Goal: Ask a question

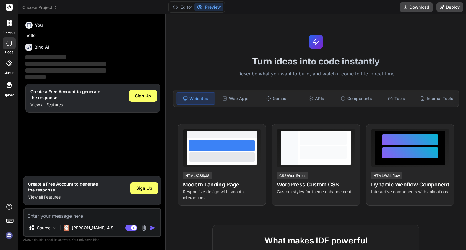
click at [10, 8] on icon at bounding box center [9, 7] width 4 height 4
click at [10, 23] on icon at bounding box center [9, 22] width 5 height 5
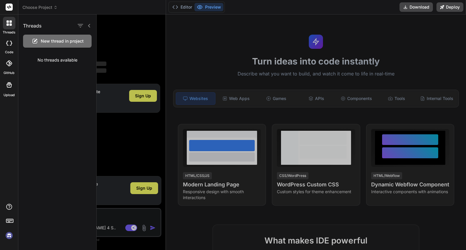
click at [42, 9] on span "Choose Project" at bounding box center [39, 7] width 35 height 6
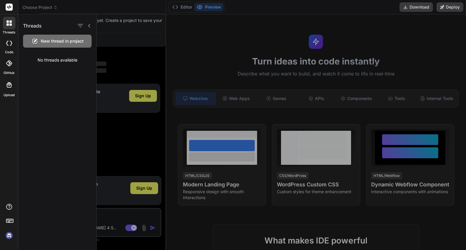
click at [42, 9] on div at bounding box center [233, 125] width 466 height 250
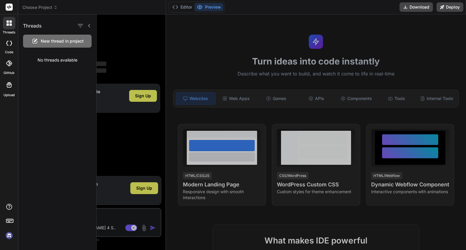
click at [6, 236] on img at bounding box center [9, 235] width 10 height 10
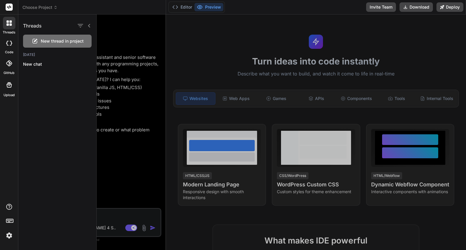
drag, startPoint x: 463, startPoint y: 83, endPoint x: 462, endPoint y: 119, distance: 35.8
click at [462, 119] on div at bounding box center [281, 131] width 369 height 235
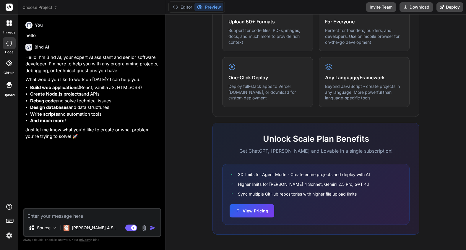
scroll to position [328, 0]
click at [9, 9] on icon at bounding box center [9, 7] width 4 height 4
click at [32, 6] on span "Choose Project" at bounding box center [39, 7] width 35 height 6
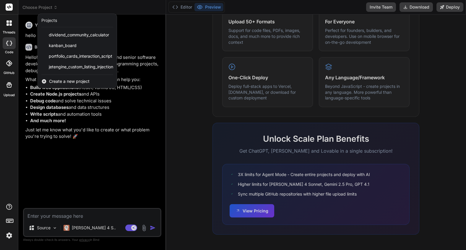
click at [32, 6] on div at bounding box center [233, 125] width 466 height 250
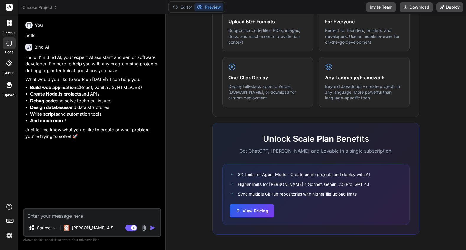
click at [11, 221] on icon at bounding box center [10, 220] width 8 height 8
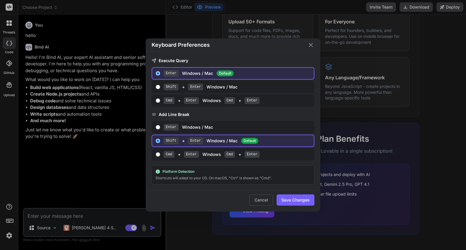
click at [11, 221] on div "Keyboard Preferences Execute Query Enter Windows / Mac Default Shift + Enter Wi…" at bounding box center [233, 125] width 466 height 250
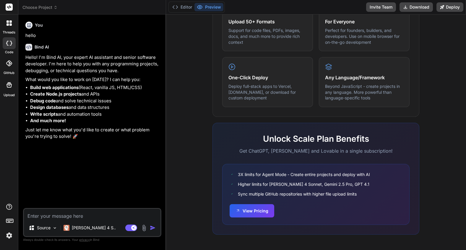
click at [9, 237] on img at bounding box center [9, 235] width 10 height 10
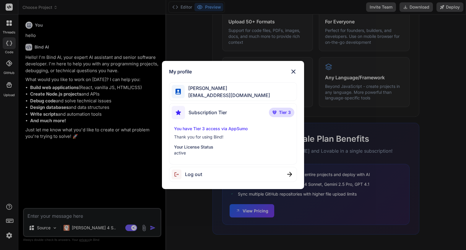
click at [9, 237] on div "My profile [PERSON_NAME] [PERSON_NAME][EMAIL_ADDRESS][DOMAIN_NAME] Subscription…" at bounding box center [233, 125] width 466 height 250
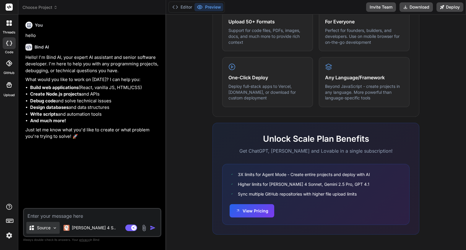
click at [51, 229] on div "Source" at bounding box center [42, 228] width 33 height 12
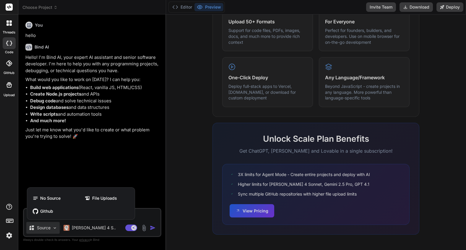
click at [51, 229] on div at bounding box center [233, 125] width 466 height 250
type textarea "x"
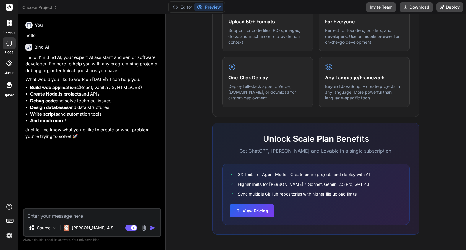
click at [12, 8] on rect at bounding box center [9, 7] width 7 height 7
click at [9, 7] on rect at bounding box center [9, 7] width 7 height 7
click at [9, 7] on icon at bounding box center [9, 7] width 4 height 4
drag, startPoint x: 9, startPoint y: 7, endPoint x: 90, endPoint y: 1, distance: 81.2
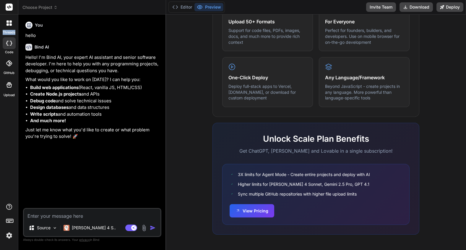
click at [12, 6] on icon at bounding box center [9, 7] width 7 height 7
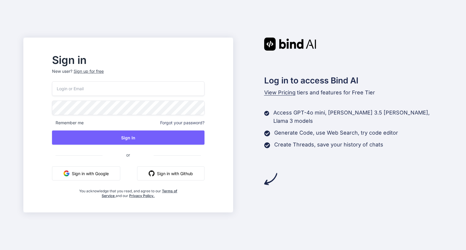
type input "jurgen@ferrule.nl"
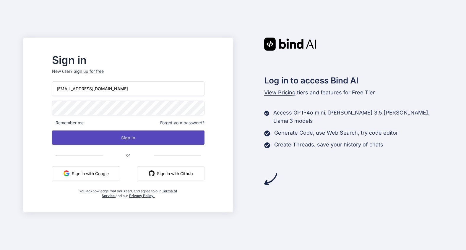
click at [123, 141] on button "Sign In" at bounding box center [128, 137] width 152 height 14
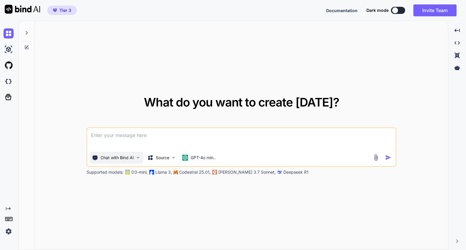
click at [118, 157] on p "Chat with Bind AI" at bounding box center [117, 158] width 33 height 6
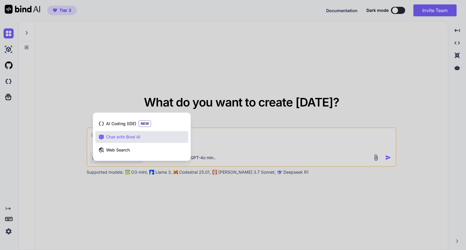
click at [119, 139] on span "Chat with Bind AI" at bounding box center [123, 137] width 34 height 6
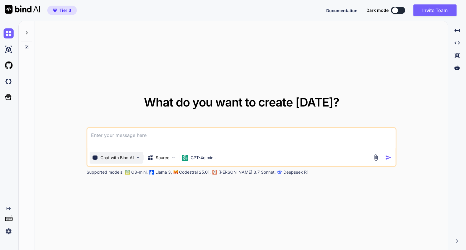
click at [114, 155] on p "Chat with Bind AI" at bounding box center [117, 158] width 33 height 6
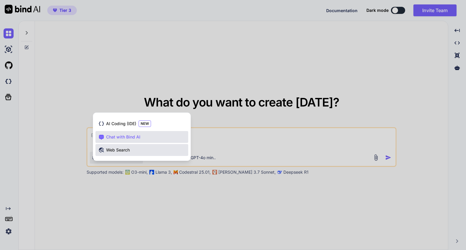
click at [115, 149] on span "Web Search" at bounding box center [118, 150] width 24 height 6
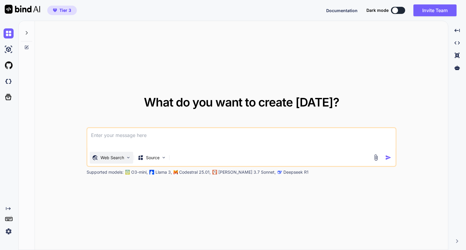
click at [112, 155] on p "Web Search" at bounding box center [113, 158] width 24 height 6
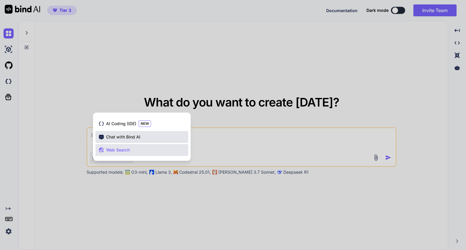
click at [116, 141] on div "Chat with Bind AI" at bounding box center [141, 137] width 93 height 12
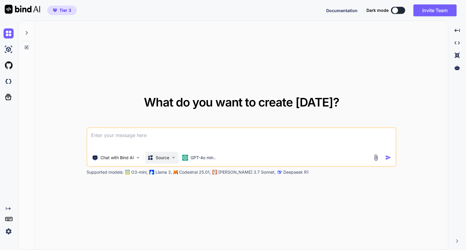
click at [159, 158] on p "Source" at bounding box center [163, 158] width 14 height 6
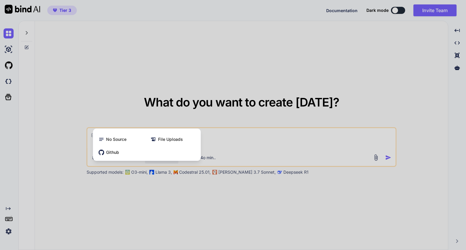
click at [140, 204] on div at bounding box center [233, 125] width 466 height 250
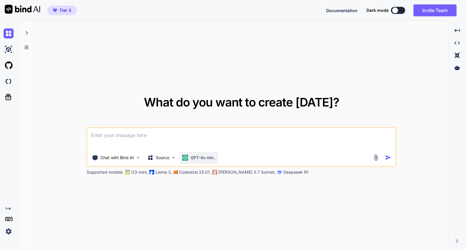
click at [194, 157] on p "GPT-4o min.." at bounding box center [203, 158] width 25 height 6
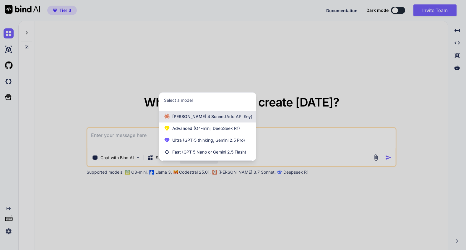
click at [192, 114] on span "Claude 4 Sonnet (Add API Key)" at bounding box center [212, 117] width 80 height 6
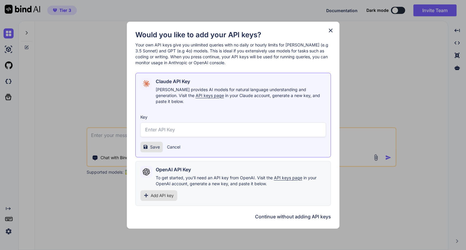
click at [333, 31] on icon at bounding box center [331, 30] width 7 height 7
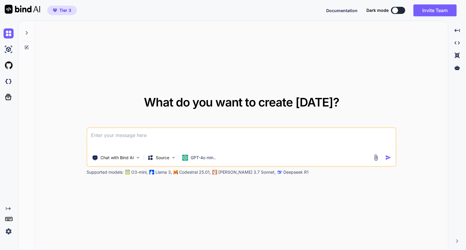
click at [30, 33] on div at bounding box center [26, 31] width 11 height 20
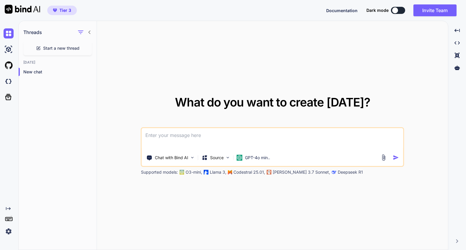
click at [49, 51] on span "Start a new thread" at bounding box center [61, 48] width 36 height 6
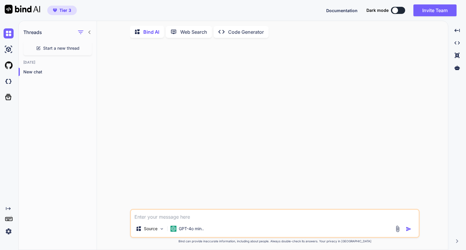
click at [232, 35] on p "Code Generator" at bounding box center [246, 31] width 36 height 7
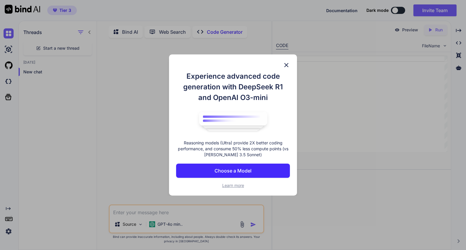
click at [288, 65] on img at bounding box center [286, 64] width 7 height 7
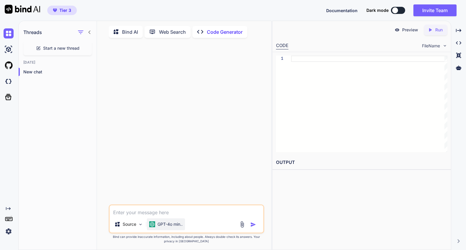
click at [166, 227] on p "GPT-4o min.." at bounding box center [170, 224] width 25 height 6
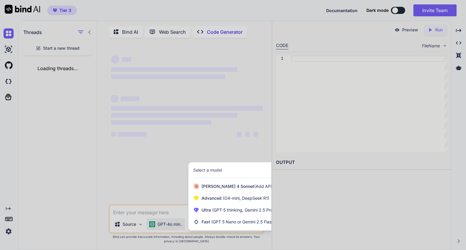
click at [178, 163] on div at bounding box center [233, 125] width 466 height 250
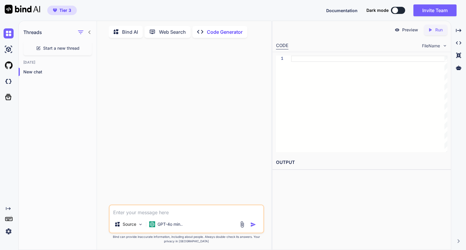
click at [162, 210] on textarea at bounding box center [187, 210] width 154 height 11
type textarea "x"
type textarea "k"
type textarea "x"
type textarea "ka"
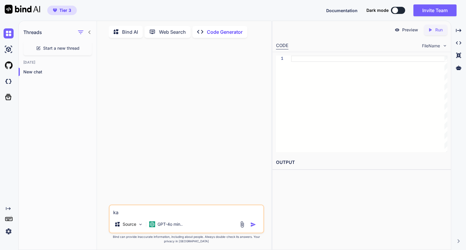
type textarea "x"
type textarea "kan"
type textarea "x"
type textarea "kan i"
type textarea "x"
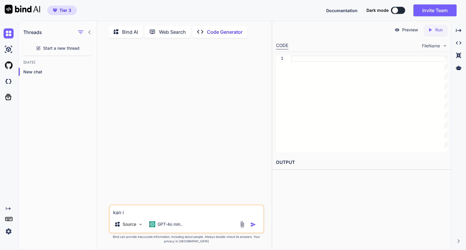
type textarea "kan ik"
type textarea "x"
type textarea "kan ik"
type textarea "x"
type textarea "kan ik m"
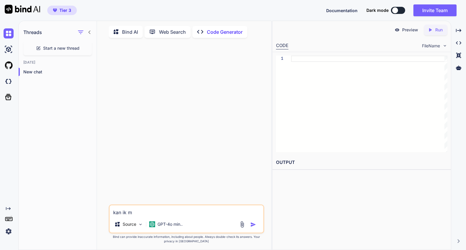
type textarea "x"
type textarea "kan ik met"
type textarea "x"
type textarea "kan ik met"
type textarea "x"
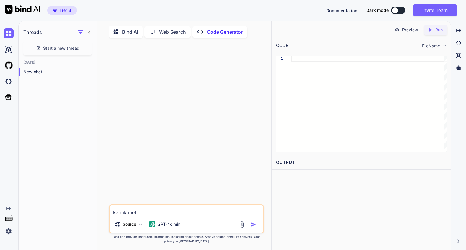
type textarea "kan ik met e"
type textarea "x"
type textarea "kan ik met ee"
type textarea "x"
type textarea "kan ik met een"
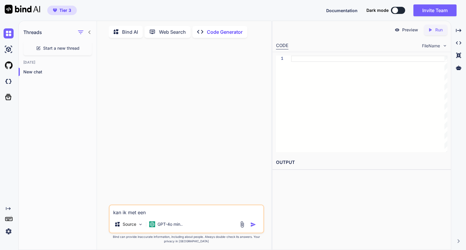
type textarea "x"
type textarea "kan ik met een"
type textarea "x"
type textarea "kan ik met een s"
type textarea "x"
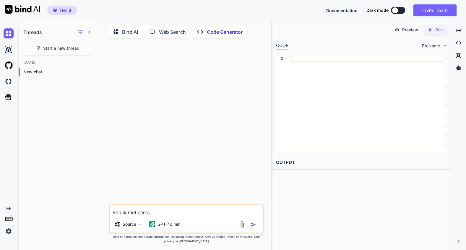
type textarea "kan ik met een sn"
type textarea "x"
type textarea "kan ik met een sni"
type textarea "x"
type textarea "kan ik met een snip"
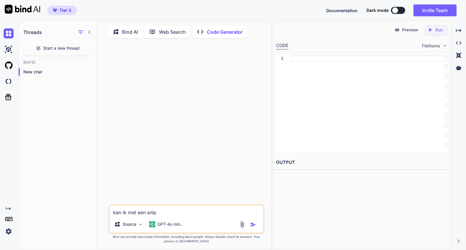
type textarea "x"
type textarea "kan ik met een snipp"
type textarea "x"
type textarea "kan ik met een snippe"
type textarea "x"
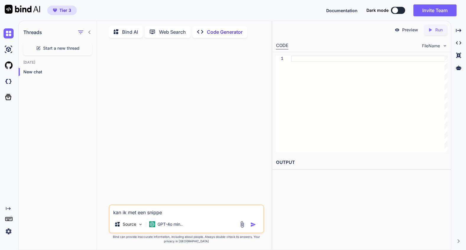
type textarea "kan ik met een snippet"
type textarea "x"
type textarea "kan ik met een snippet"
type textarea "x"
type textarea "kan ik met een snippet o"
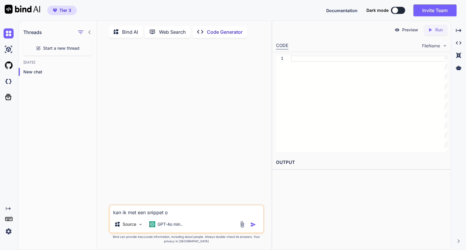
type textarea "x"
type textarea "kan ik met een snippet oo"
type textarea "x"
type textarea "kan ik met een snippet ook"
type textarea "x"
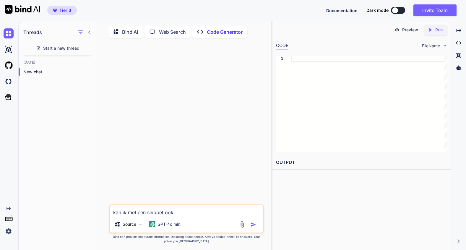
type textarea "kan ik met een snippet ook"
type textarea "x"
type textarea "kan ik met een snippet ook e"
type textarea "x"
type textarea "kan ik met een snippet ook ee"
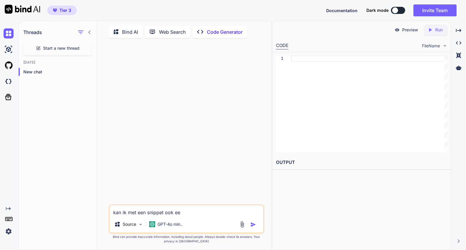
type textarea "x"
type textarea "kan ik met een snippet ook een"
type textarea "x"
type textarea "kan ik met een snippet ook een"
type textarea "x"
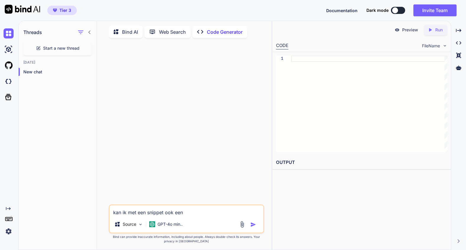
type textarea "kan ik met een snippet ook een e"
type textarea "x"
type textarea "kan ik met een snippet ook een em"
type textarea "x"
type textarea "kan ik met een snippet ook een ema"
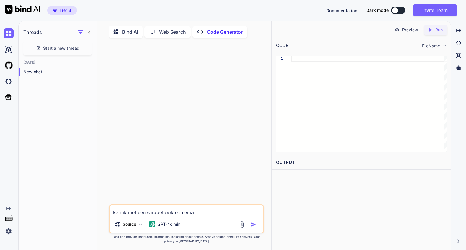
type textarea "x"
type textarea "kan ik met een snippet ook een emai"
type textarea "x"
type textarea "kan ik met een snippet ook een email"
type textarea "x"
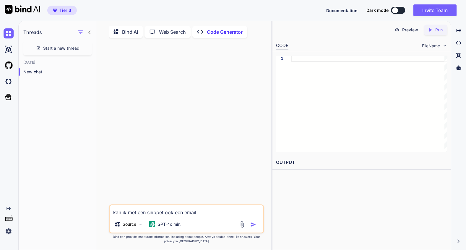
type textarea "kan ik met een snippet ook een email"
type textarea "x"
type textarea "kan ik met een snippet ook een email v"
type textarea "x"
type textarea "kan ik met een snippet ook een email ve"
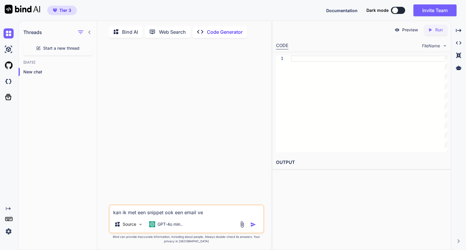
type textarea "x"
type textarea "kan ik met een snippet ook een email ver"
type textarea "x"
type textarea "kan ik met een snippet ook een email verr"
type textarea "x"
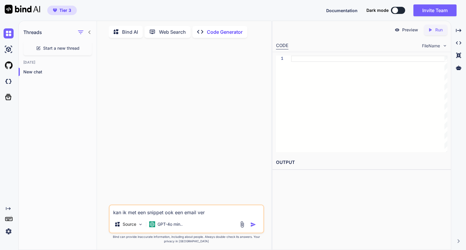
type textarea "kan ik met een snippet ook een email vers"
type textarea "x"
type textarea "kan ik met een snippet ook een email verst"
type textarea "x"
type textarea "kan ik met een snippet ook een email verstu"
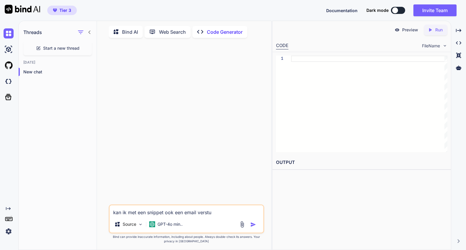
type textarea "x"
type textarea "kan ik met een snippet ook een email verstur"
type textarea "x"
type textarea "kan ik met een snippet ook een email versture"
type textarea "x"
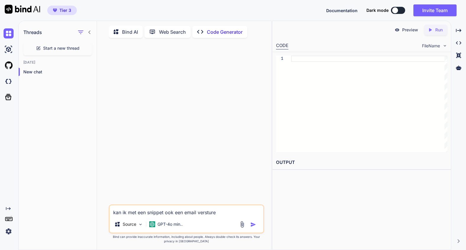
type textarea "kan ik met een snippet ook een email versturen"
type textarea "x"
type textarea "kan ik met een snippet ook een email versturen"
type textarea "x"
type textarea "kan ik met een snippet ook een email versturen d"
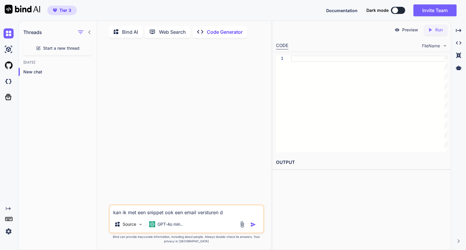
type textarea "x"
type textarea "kan ik met een snippet ook een email versturen di"
type textarea "x"
type textarea "kan ik met een snippet ook een email versturen die"
type textarea "x"
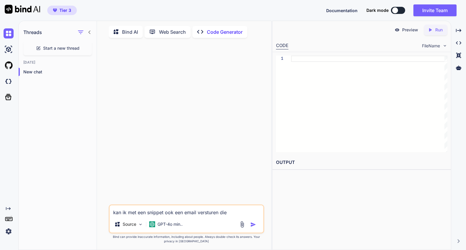
type textarea "kan ik met een snippet ook een email versturen die"
type textarea "x"
type textarea "kan ik met een snippet ook een email versturen die i"
type textarea "x"
type textarea "kan ik met een snippet ook een email versturen die in"
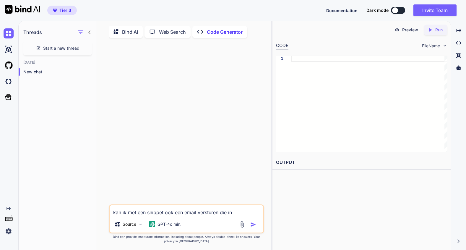
type textarea "x"
type textarea "kan ik met een snippet ook een email versturen die inh"
type textarea "x"
type textarea "kan ik met een snippet ook een email versturen die inha"
type textarea "x"
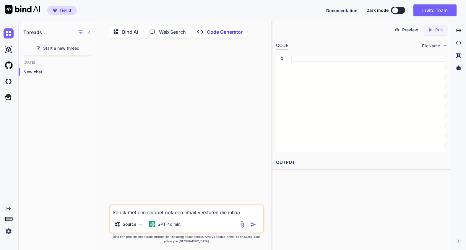
type textarea "kan ik met een snippet ook een email versturen die inhaak"
type textarea "x"
type textarea "kan ik met een snippet ook een email versturen die inhaakt"
type textarea "x"
type textarea "kan ik met een snippet ook een email versturen die inhaakt"
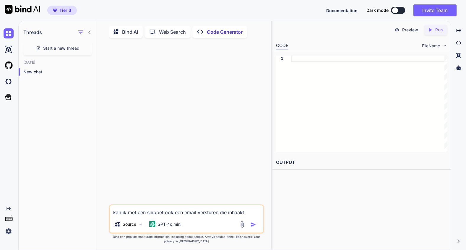
type textarea "x"
type textarea "kan ik met een snippet ook een email versturen die inhaakt o"
type textarea "x"
type textarea "kan ik met een snippet ook een email versturen die inhaakt op"
type textarea "x"
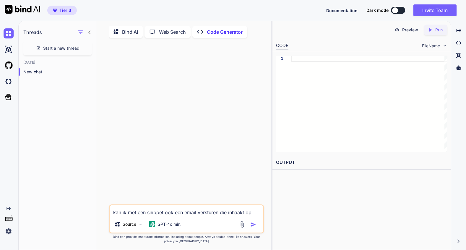
type textarea "kan ik met een snippet ook een email versturen die inhaakt op"
type textarea "x"
type textarea "kan ik met een snippet ook een email versturen die inhaakt op d"
type textarea "x"
type textarea "kan ik met een snippet ook een email versturen die inhaakt op de"
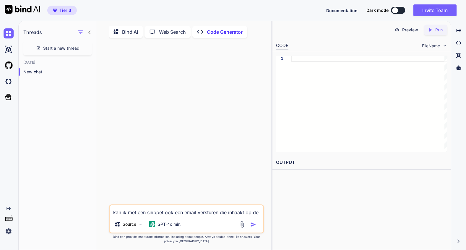
type textarea "x"
type textarea "kan ik met een snippet ook een email versturen die inhaakt op de"
type textarea "x"
type textarea "kan ik met een snippet ook een email versturen die inhaakt op de b"
type textarea "x"
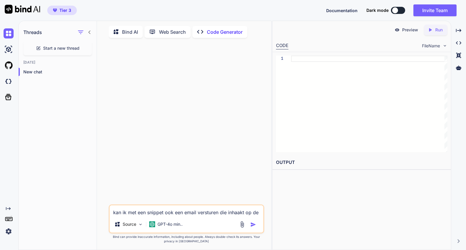
type textarea "kan ik met een snippet ook een email versturen die inhaakt op de bu"
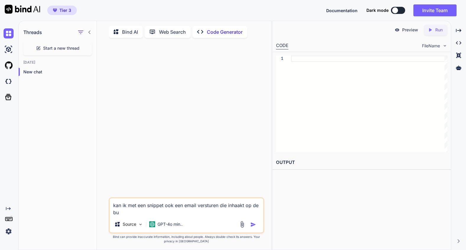
type textarea "x"
type textarea "kan ik met een snippet ook een email versturen die inhaakt op de bud"
type textarea "x"
type textarea "kan ik met een snippet ook een email versturen die inhaakt op de budd"
type textarea "x"
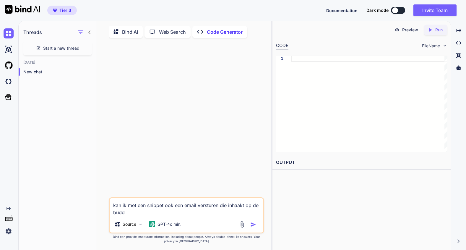
type textarea "kan ik met een snippet ook een email versturen die inhaakt op de buddy"
type textarea "x"
type textarea "kan ik met een snippet ook een email versturen die inhaakt op de buddyb"
type textarea "x"
type textarea "kan ik met een snippet ook een email versturen die inhaakt op de buddybo"
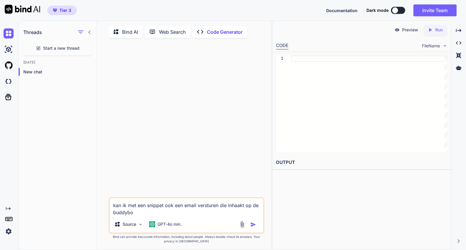
type textarea "x"
type textarea "kan ik met een snippet ook een email versturen die inhaakt op de buddybos"
type textarea "x"
type textarea "kan ik met een snippet ook een email versturen die inhaakt op de buddyboss"
type textarea "x"
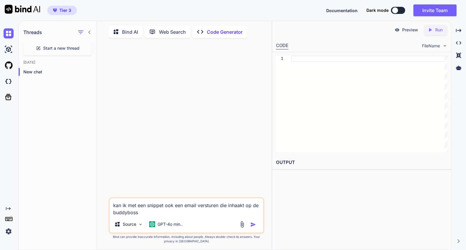
type textarea "kan ik met een snippet ook een email versturen die inhaakt op de buddyboss"
type textarea "x"
type textarea "kan ik met een snippet ook een email versturen die inhaakt op de buddyboss h"
type textarea "x"
type textarea "kan ik met een snippet ook een email versturen die inhaakt op de buddyboss ho"
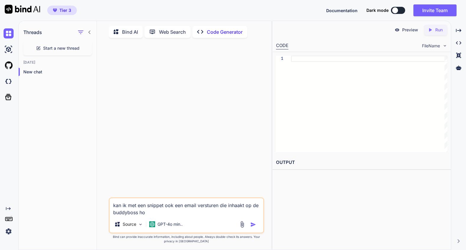
type textarea "x"
type textarea "kan ik met een snippet ook een email versturen die inhaakt op de buddyboss hoo"
type textarea "x"
type textarea "kan ik met een snippet ook een email versturen die inhaakt op de buddyboss hook"
type textarea "x"
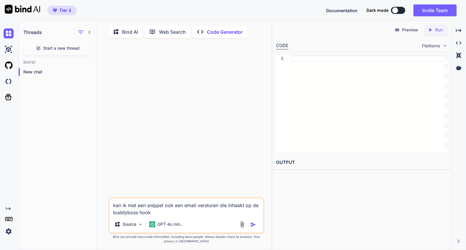
type textarea "kan ik met een snippet ook een email versturen die inhaakt op de buddyboss hooks"
type textarea "x"
type textarea "kan ik met een snippet ook een email versturen die inhaakt op de buddyboss hook…"
type textarea "x"
type textarea "kan ik met een snippet ook een email versturen die inhaakt op de buddyboss hook…"
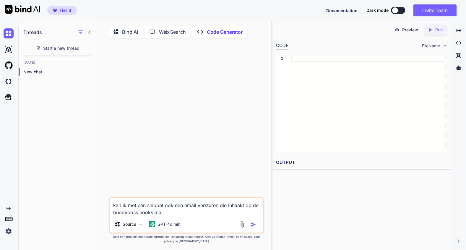
type textarea "x"
type textarea "kan ik met een snippet ook een email versturen die inhaakt op de buddyboss hook…"
type textarea "x"
type textarea "kan ik met een snippet ook een email versturen die inhaakt op de buddyboss hook…"
type textarea "x"
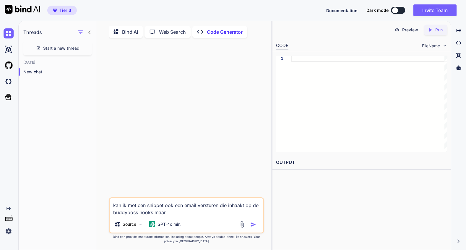
type textarea "kan ik met een snippet ook een email versturen die inhaakt op de buddyboss hook…"
type textarea "x"
type textarea "kan ik met een snippet ook een email versturen die inhaakt op de buddyboss hook…"
type textarea "x"
type textarea "kan ik met een snippet ook een email versturen die inhaakt op de buddyboss hook…"
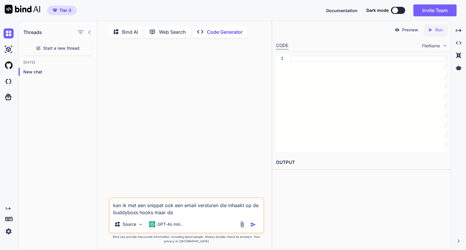
type textarea "x"
type textarea "kan ik met een snippet ook een email versturen die inhaakt op de buddyboss hook…"
type textarea "x"
type textarea "kan ik met een snippet ook een email versturen die inhaakt op de buddyboss hook…"
type textarea "x"
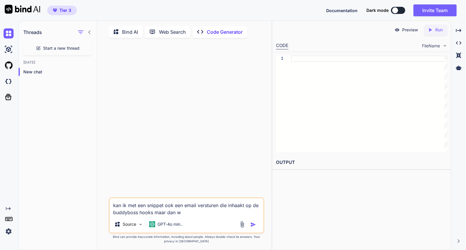
type textarea "kan ik met een snippet ook een email versturen die inhaakt op de buddyboss hook…"
type textarea "x"
type textarea "kan ik met een snippet ook een email versturen die inhaakt op de buddyboss hook…"
type textarea "x"
type textarea "kan ik met een snippet ook een email versturen die inhaakt op de buddyboss hook…"
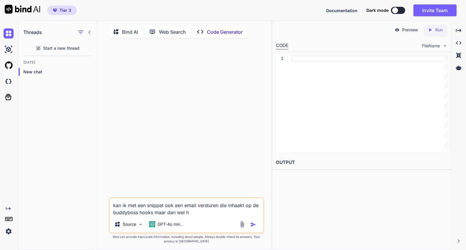
type textarea "x"
type textarea "kan ik met een snippet ook een email versturen die inhaakt op de buddyboss hook…"
type textarea "x"
type textarea "kan ik met een snippet ook een email versturen die inhaakt op de buddyboss hook…"
type textarea "x"
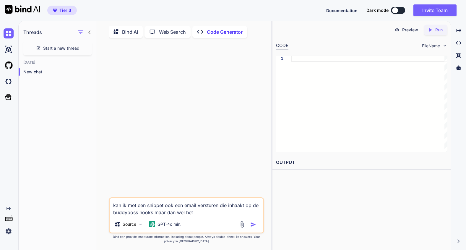
type textarea "kan ik met een snippet ook een email versturen die inhaakt op de buddyboss hook…"
type textarea "x"
type textarea "kan ik met een snippet ook een email versturen die inhaakt op de buddyboss hook…"
type textarea "x"
type textarea "kan ik met een snippet ook een email versturen die inhaakt op de buddyboss hook…"
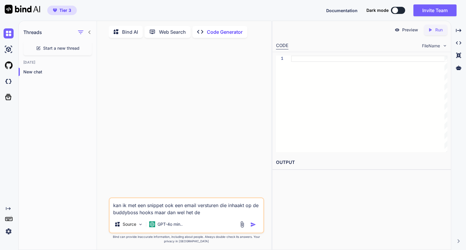
type textarea "x"
type textarea "kan ik met een snippet ook een email versturen die inhaakt op de buddyboss hook…"
type textarea "x"
type textarea "kan ik met een snippet ook een email versturen die inhaakt op de buddyboss hook…"
type textarea "x"
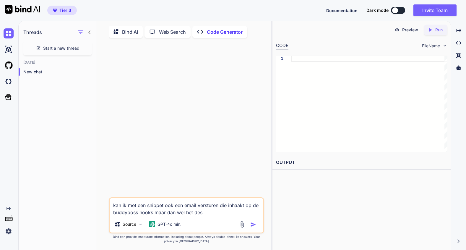
type textarea "kan ik met een snippet ook een email versturen die inhaakt op de buddyboss hook…"
type textarea "x"
type textarea "kan ik met een snippet ook een email versturen die inhaakt op de buddyboss hook…"
type textarea "x"
type textarea "kan ik met een snippet ook een email versturen die inhaakt op de buddyboss hook…"
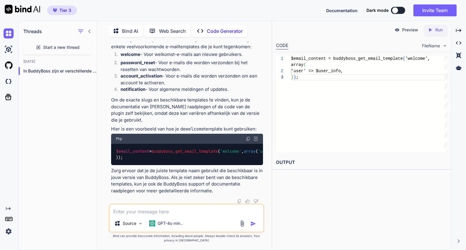
scroll to position [1012, 0]
